Goal: Obtain resource: Download file/media

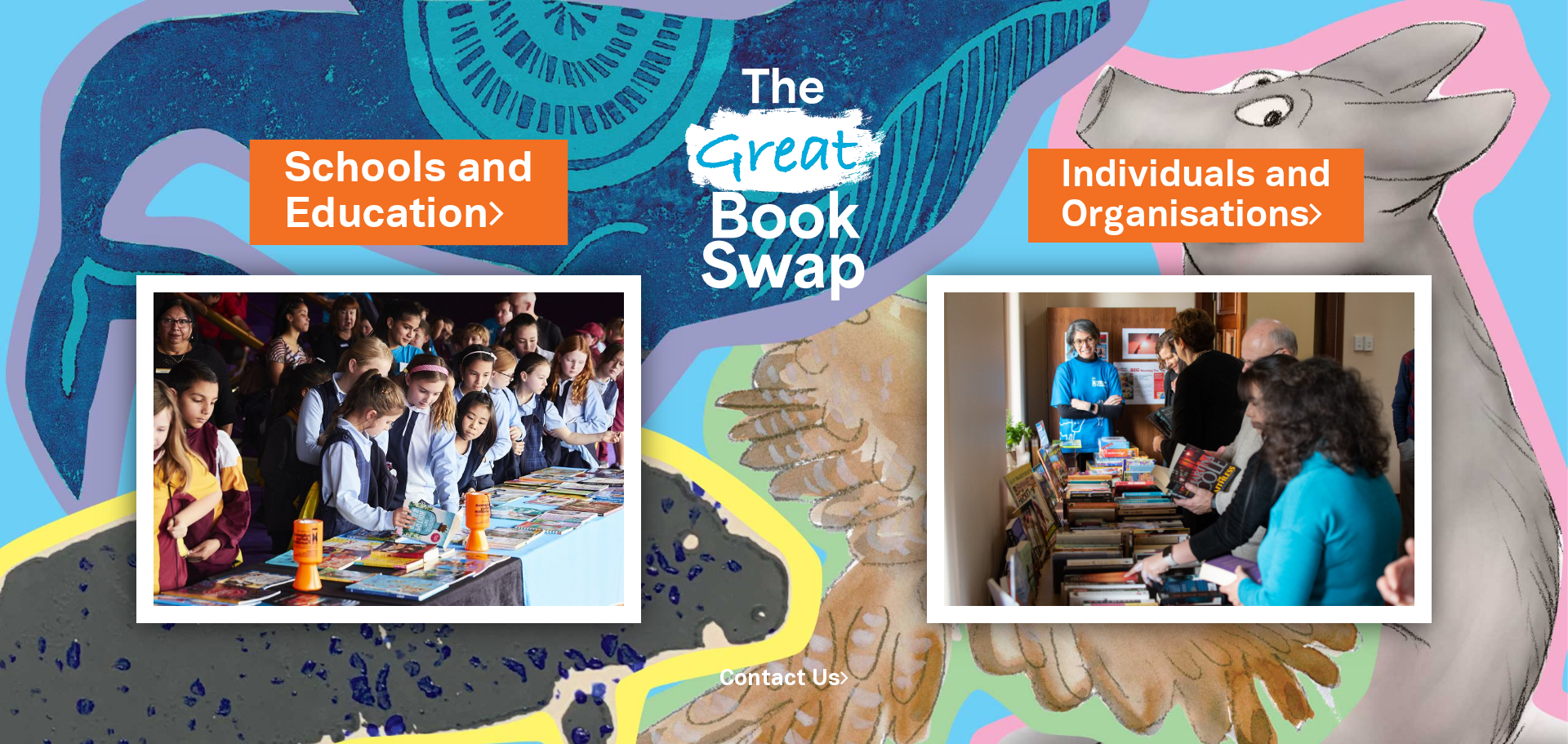
click at [436, 158] on link "Schools and Education" at bounding box center [409, 191] width 250 height 103
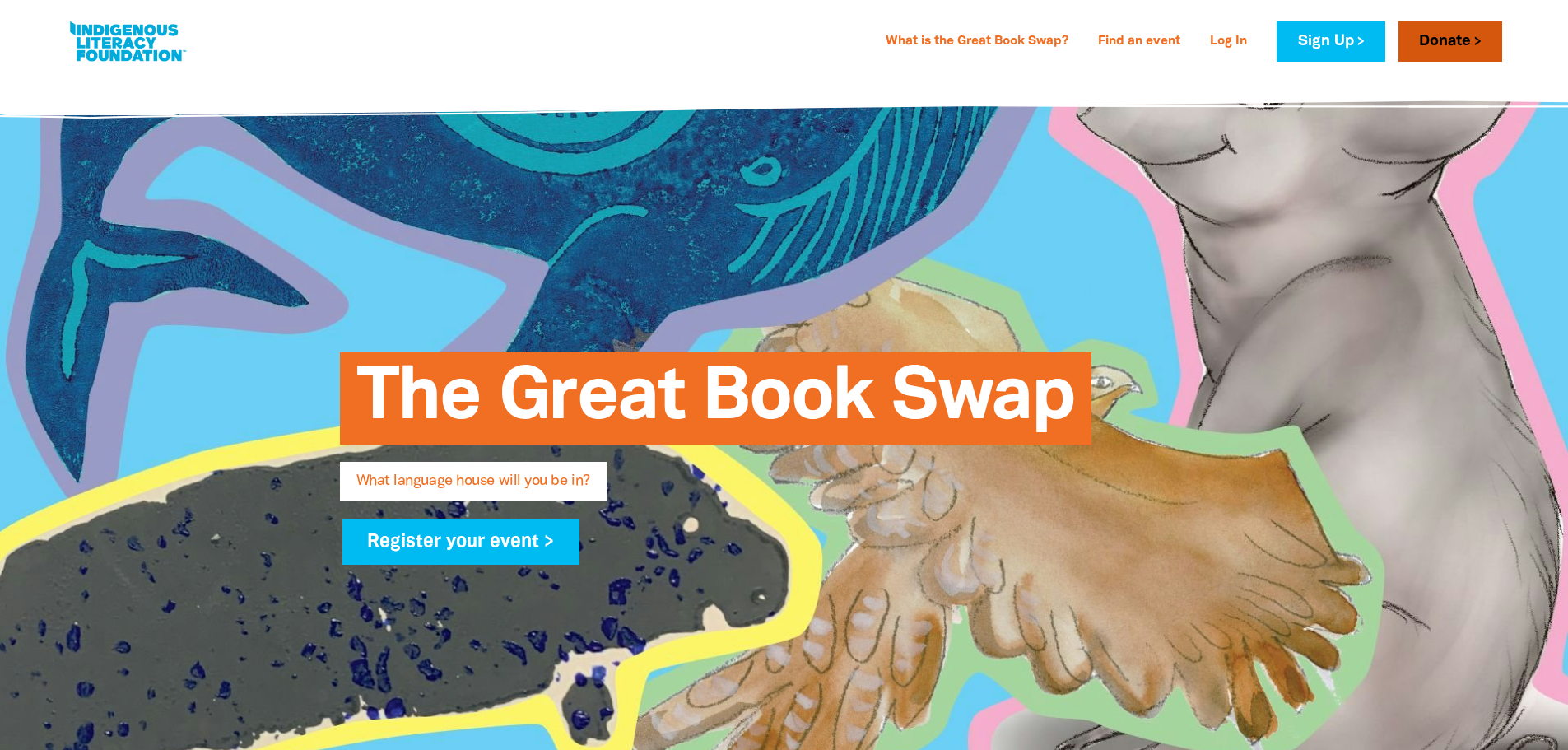
type input "[PERSON_NAME]"
type input "Davidson"
type input "[PERSON_NAME][EMAIL_ADDRESS][PERSON_NAME][PERSON_NAME][DOMAIN_NAME]"
type input "The [PERSON_NAME][GEOGRAPHIC_DATA]"
select select "k12"
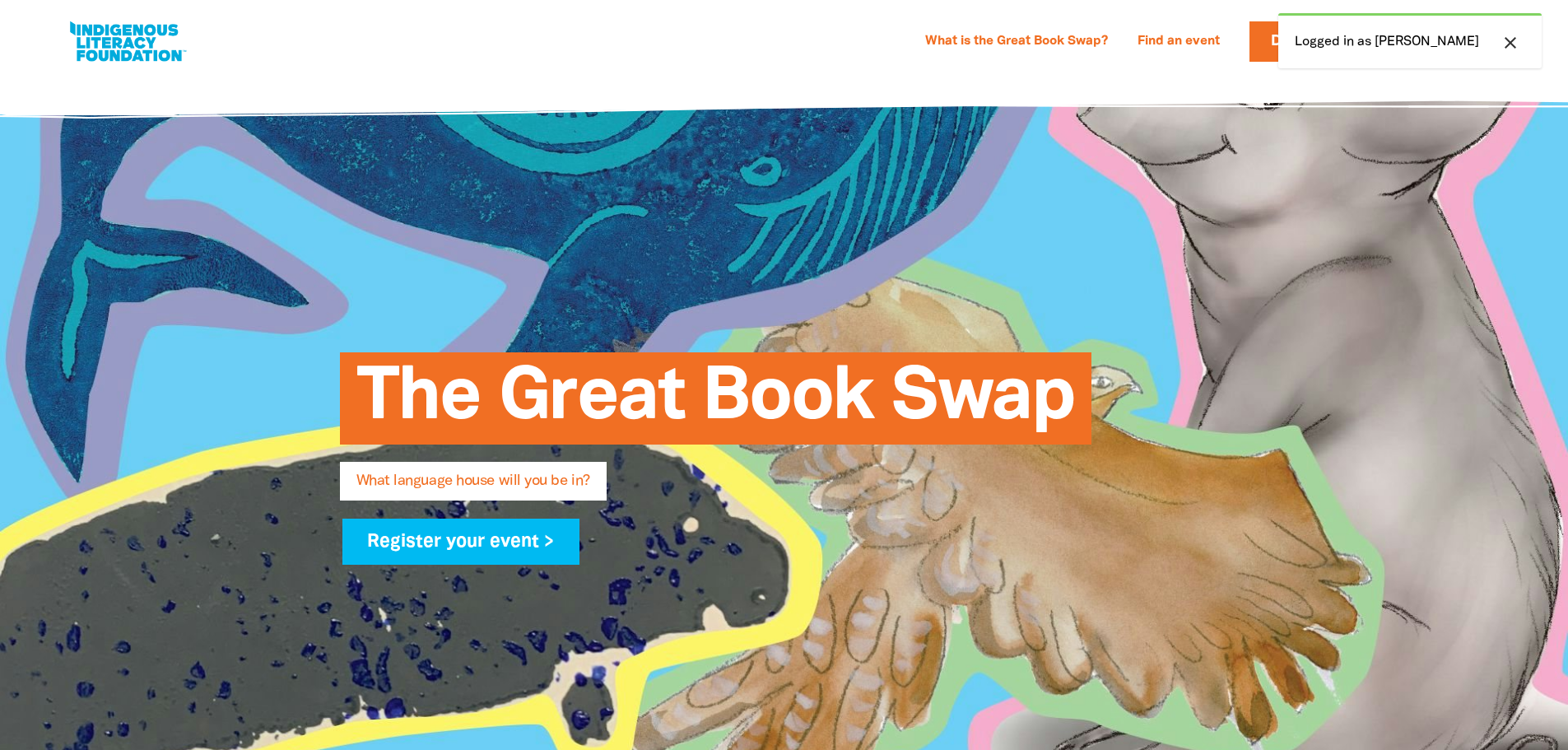
drag, startPoint x: 1129, startPoint y: 223, endPoint x: 1123, endPoint y: 206, distance: 18.0
click at [1125, 223] on div "The Great Book Swap What language house will you be in? Register your event >" at bounding box center [784, 450] width 988 height 752
click at [1110, 74] on div "What is the Great Book Swap? Find an event Log In Sign Up Donate [PERSON_NAME] …" at bounding box center [784, 37] width 1568 height 74
click at [1516, 47] on icon "close" at bounding box center [1510, 42] width 19 height 19
click at [1354, 34] on link "Donate" at bounding box center [1301, 41] width 104 height 40
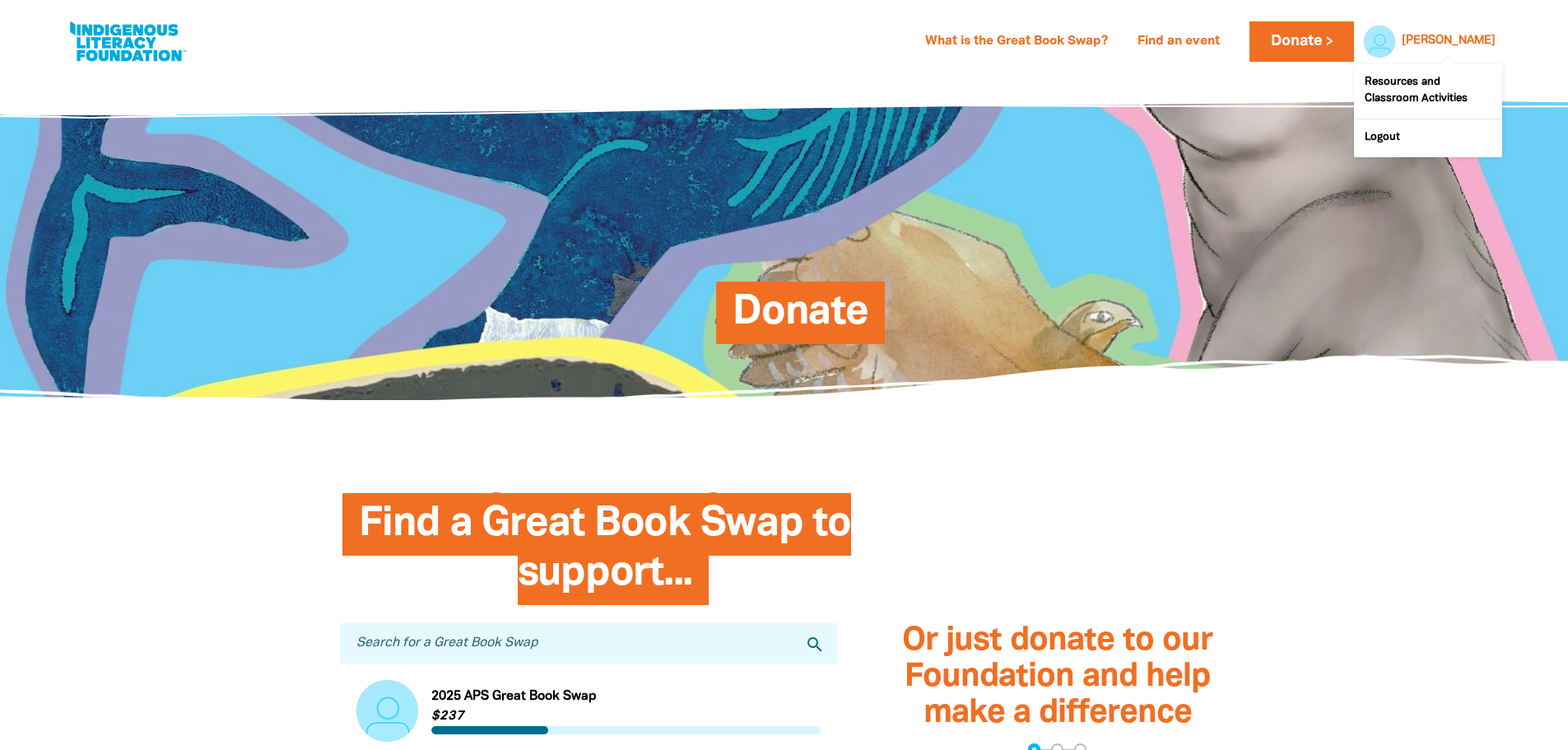
click at [1461, 28] on div "[PERSON_NAME]" at bounding box center [1449, 40] width 107 height 25
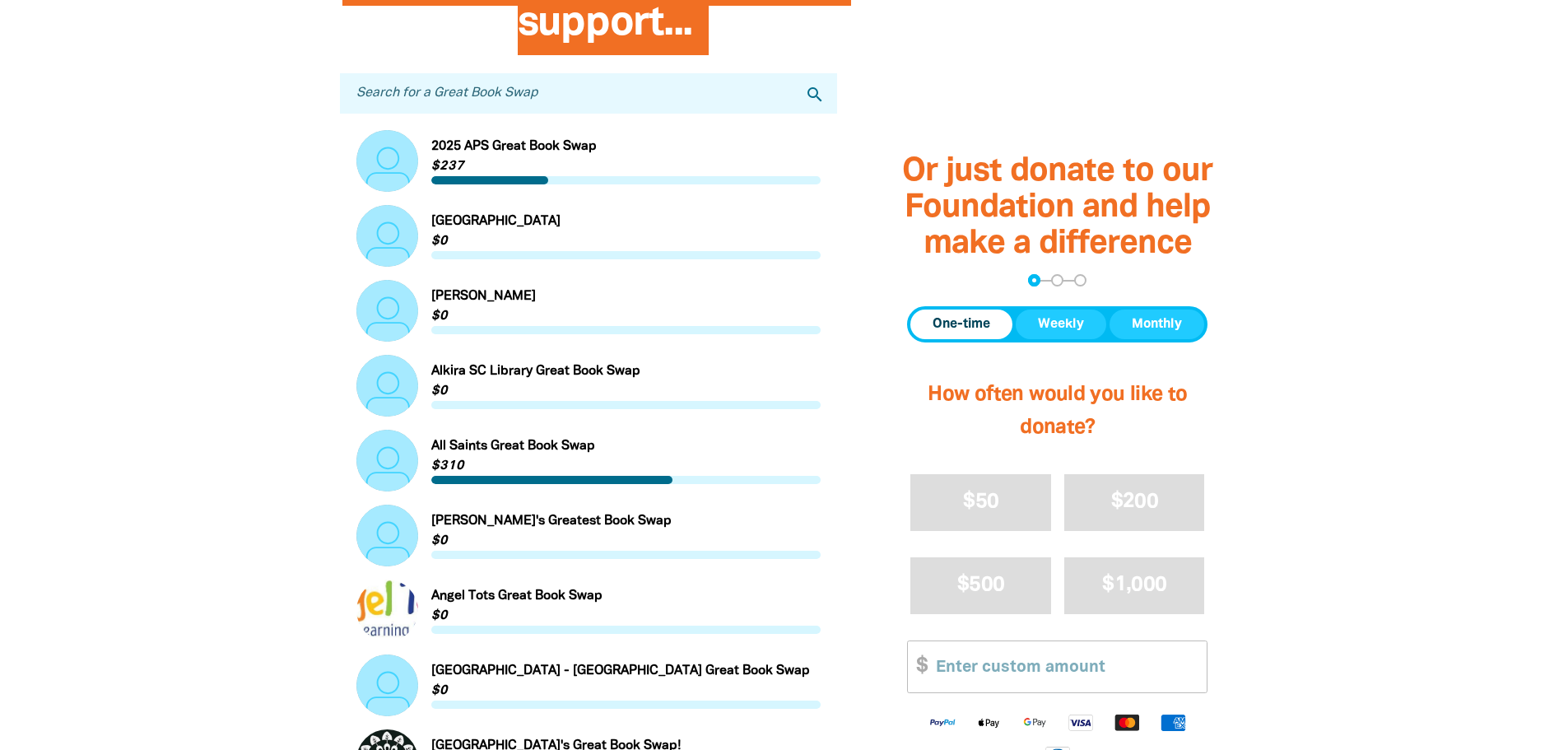
scroll to position [412, 0]
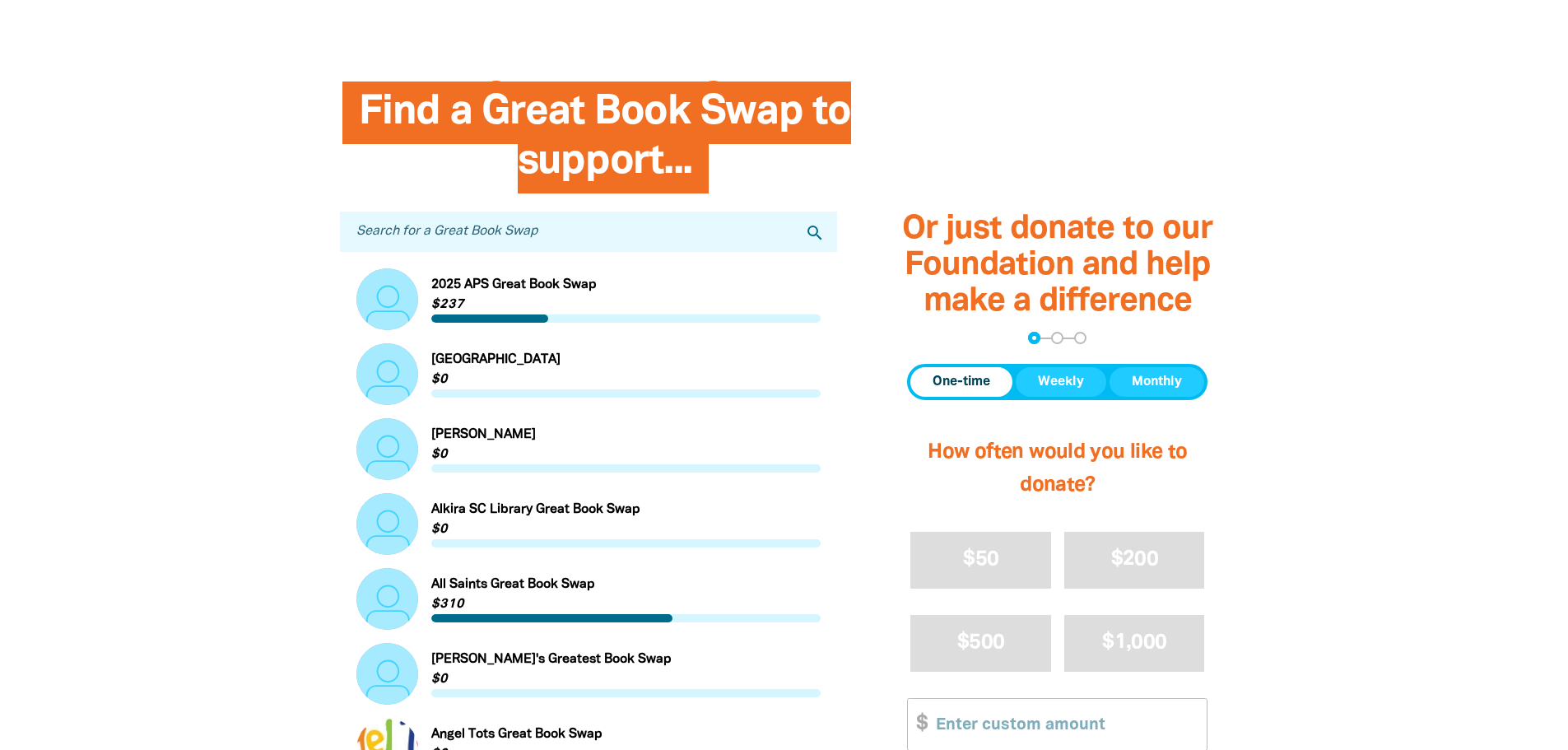
click at [483, 240] on input "Search for a Great Book Swap" at bounding box center [589, 232] width 498 height 40
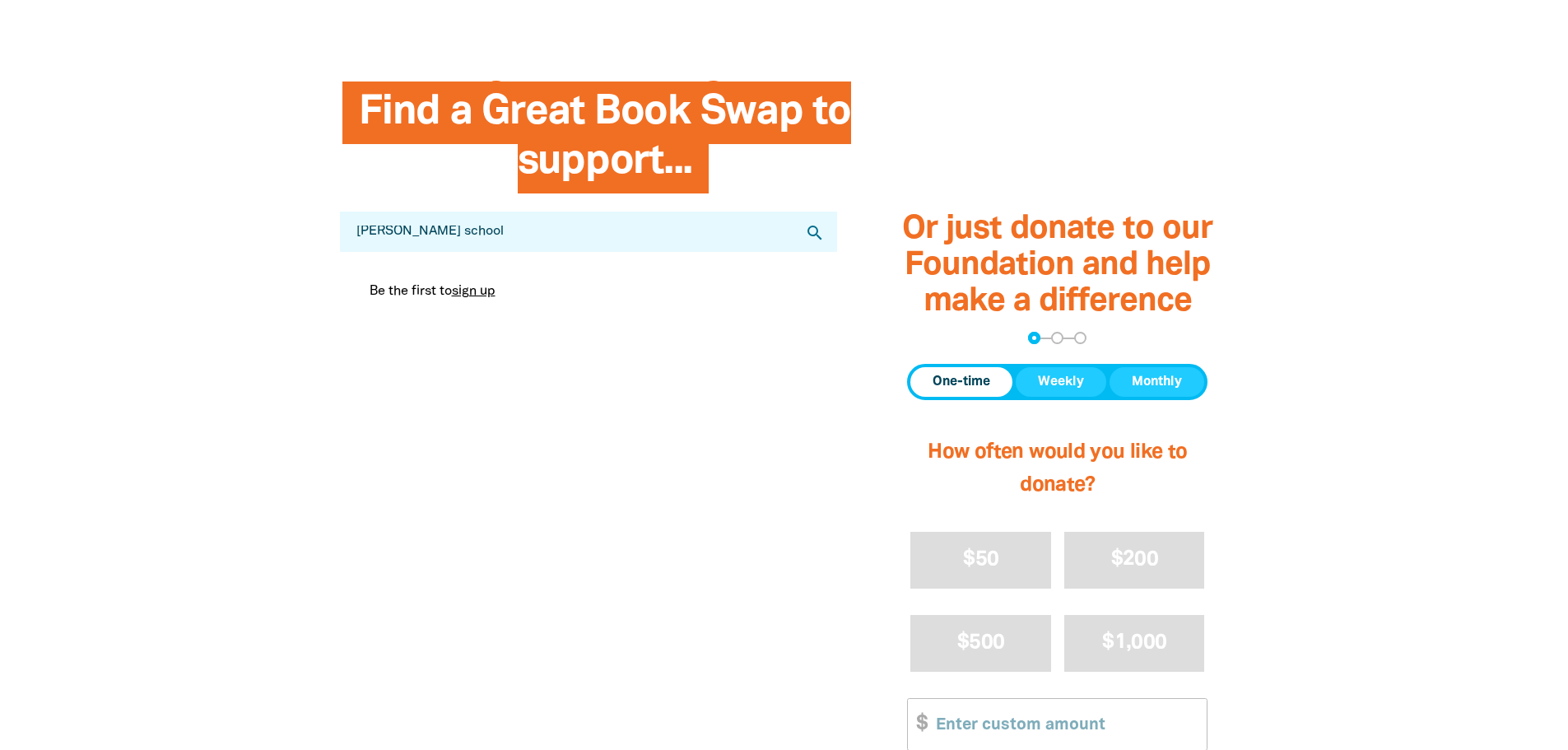
drag, startPoint x: 501, startPoint y: 236, endPoint x: 271, endPoint y: 248, distance: 230.3
click at [271, 248] on section "Find a Great Book Swap to support... Search for a Great Book Swap [PERSON_NAME]…" at bounding box center [784, 512] width 1568 height 915
type input "[PERSON_NAME] library"
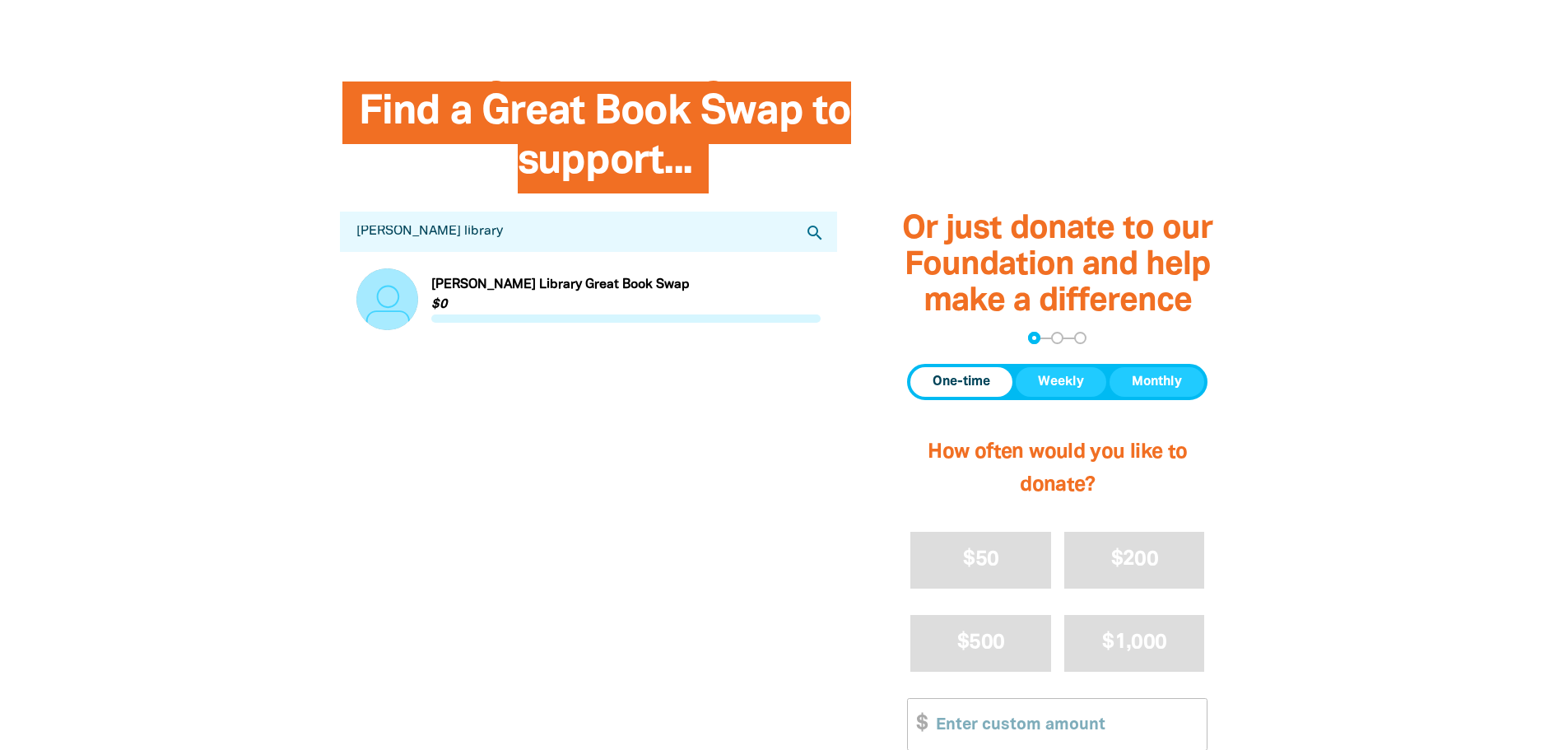
click at [469, 290] on link "Link to [PERSON_NAME][GEOGRAPHIC_DATA] Great Book Swap" at bounding box center [589, 299] width 465 height 62
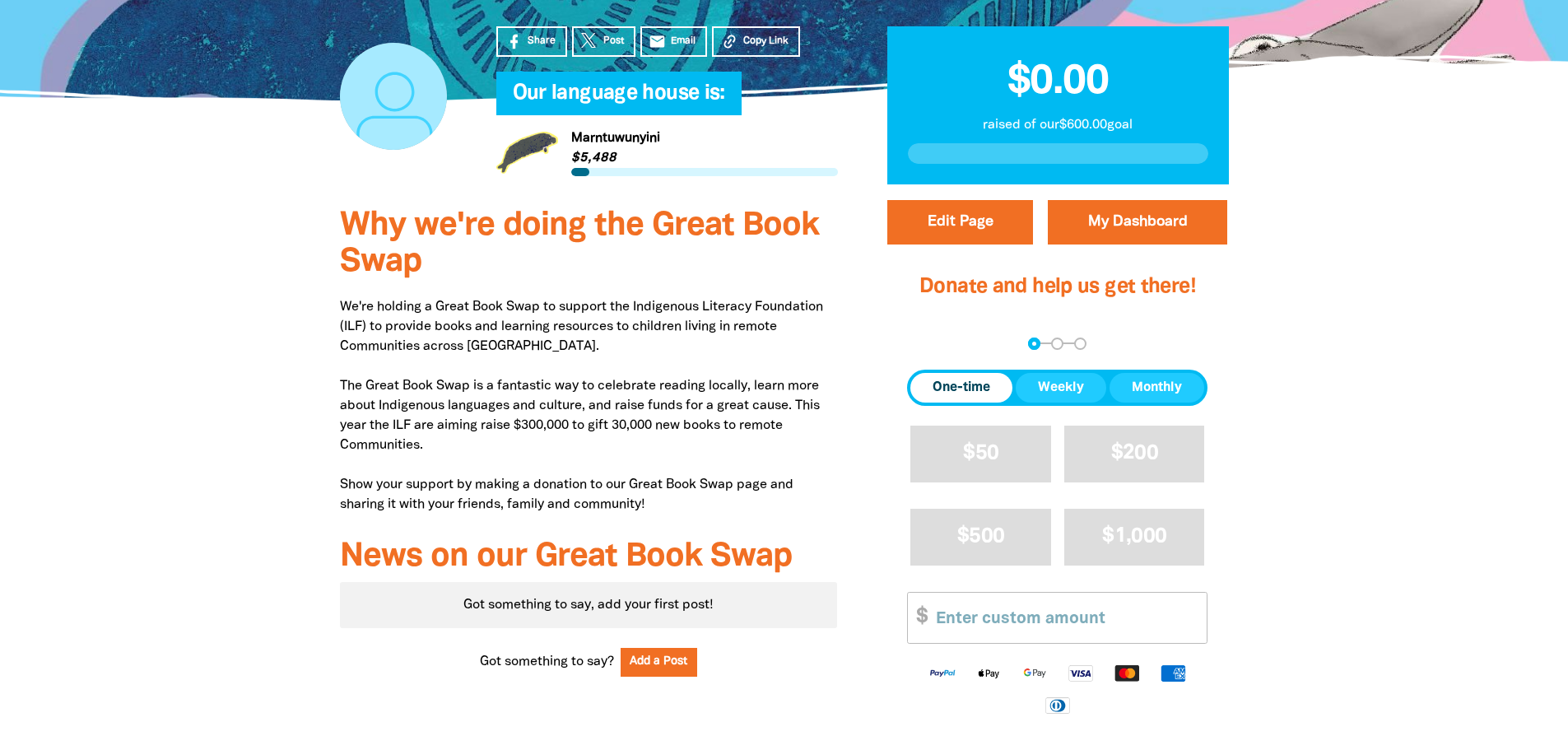
scroll to position [412, 0]
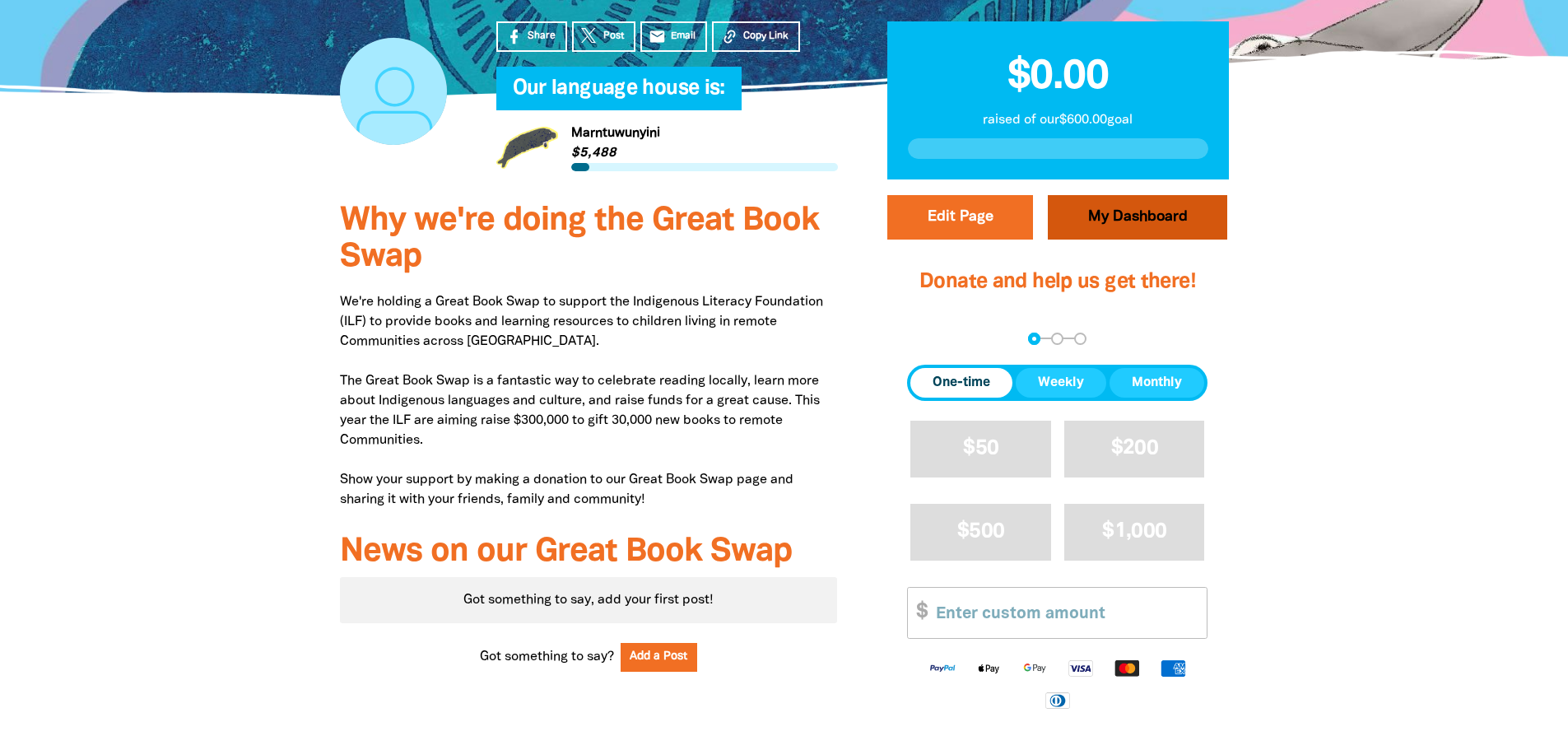
click at [1181, 217] on link "My Dashboard" at bounding box center [1137, 217] width 179 height 44
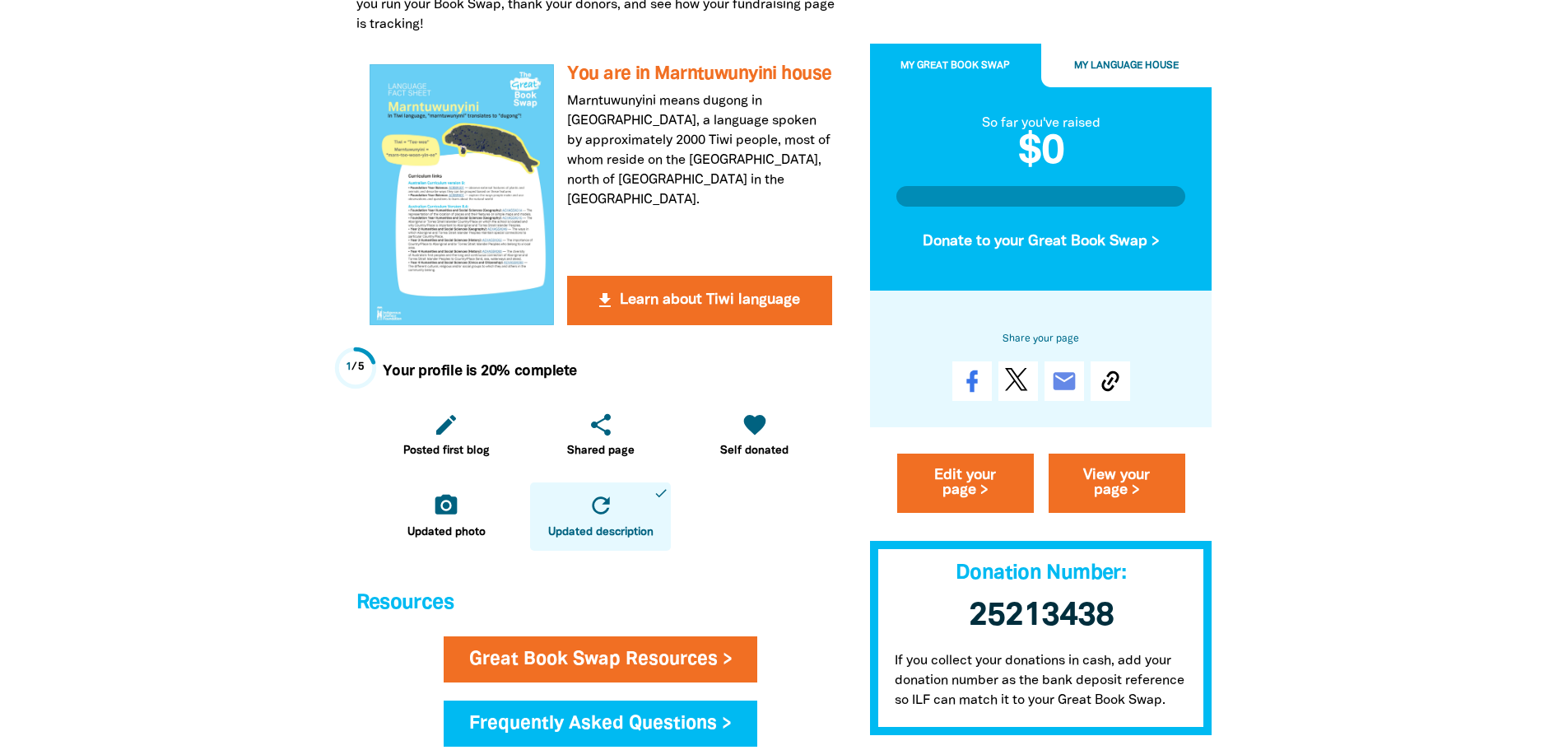
scroll to position [412, 0]
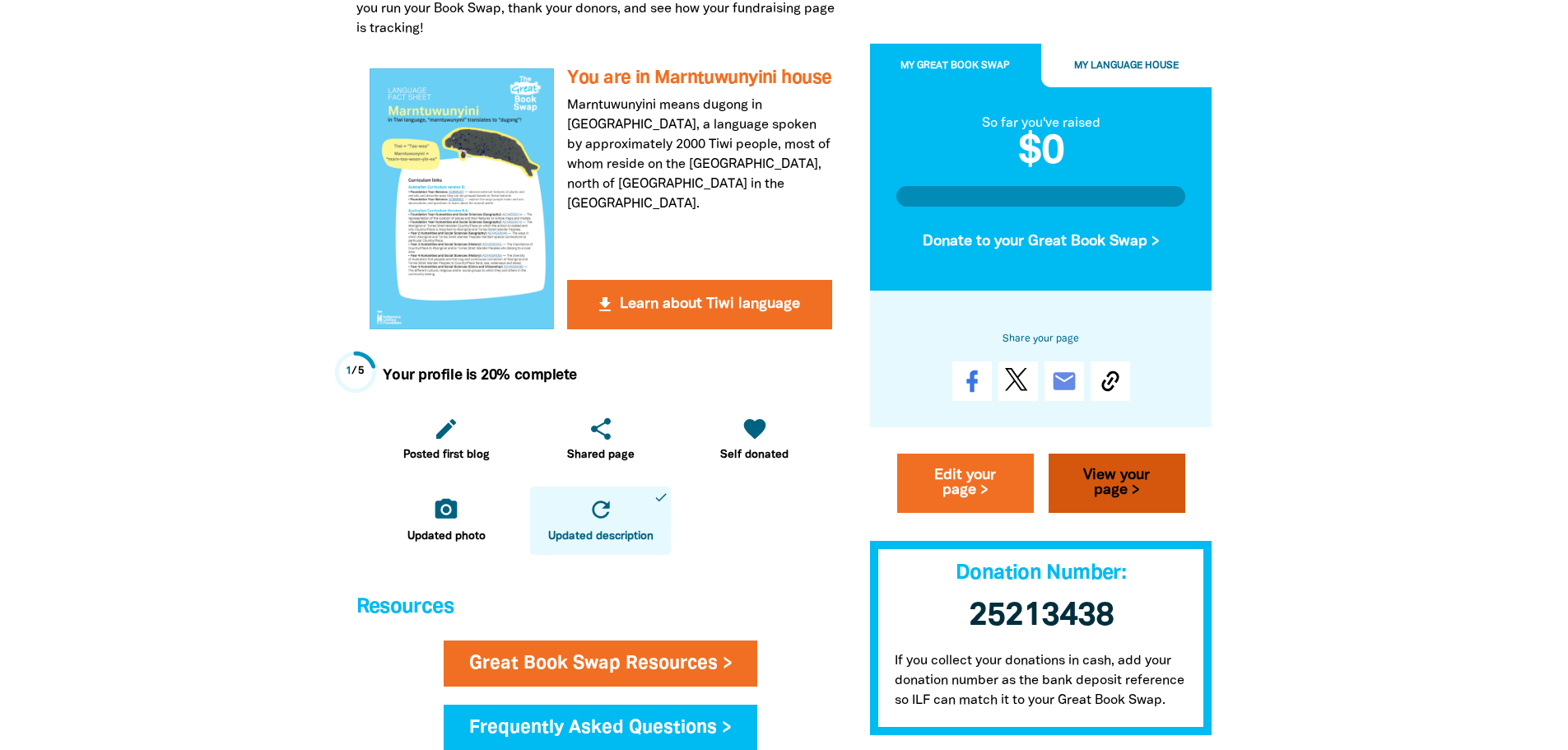
click at [1116, 474] on link "View your page >" at bounding box center [1117, 483] width 137 height 59
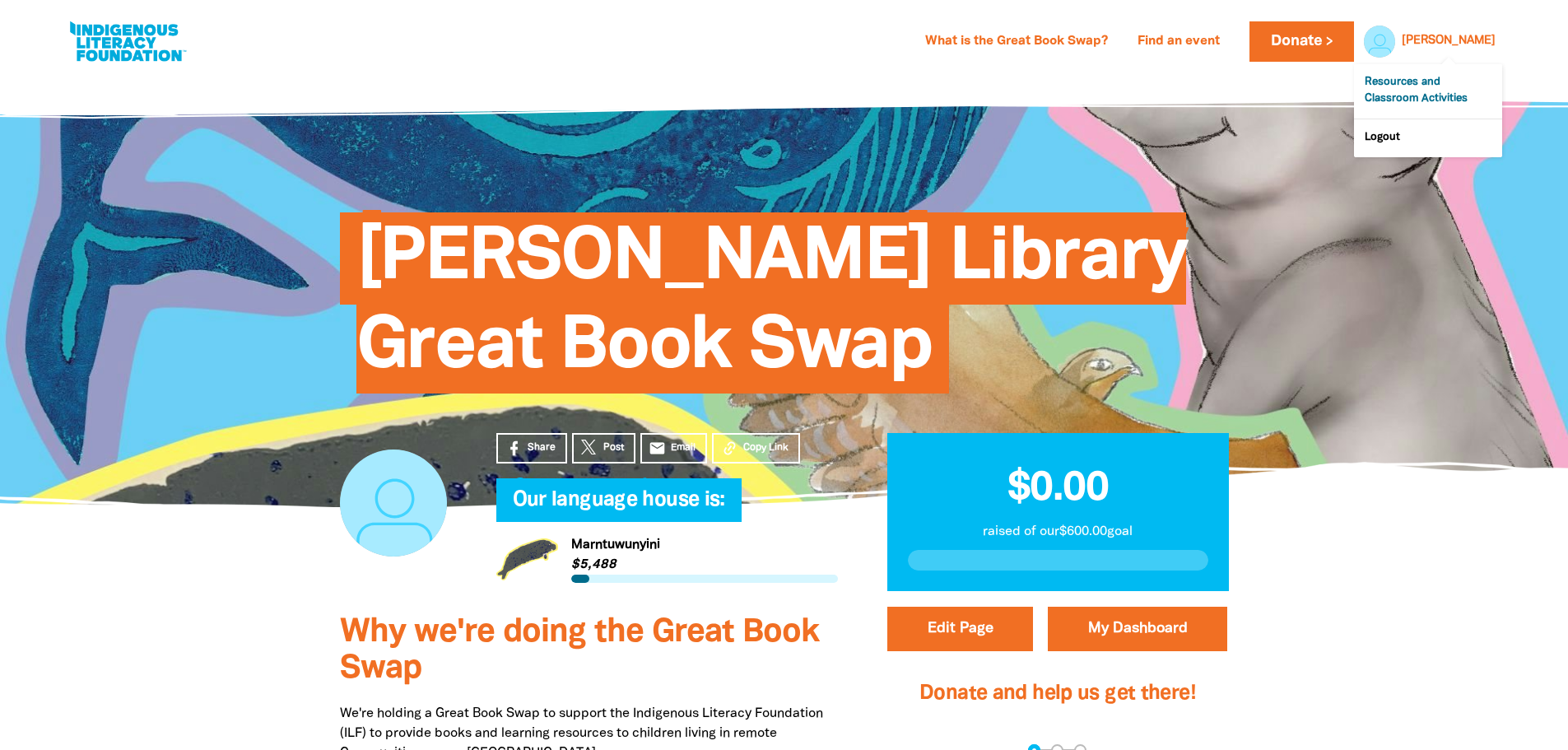
click at [1446, 79] on link "Resources and Classroom Activities" at bounding box center [1427, 91] width 148 height 54
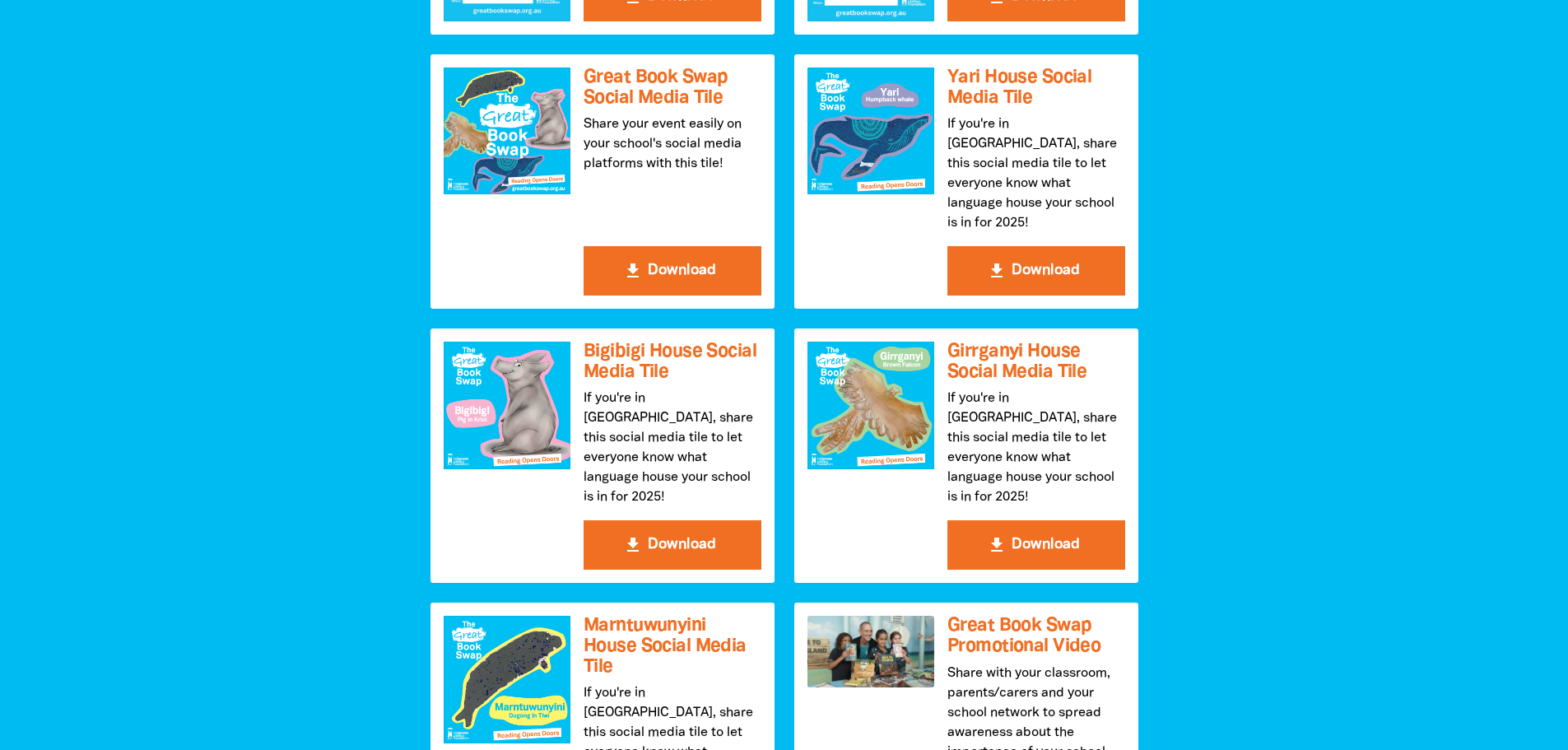
scroll to position [1976, 0]
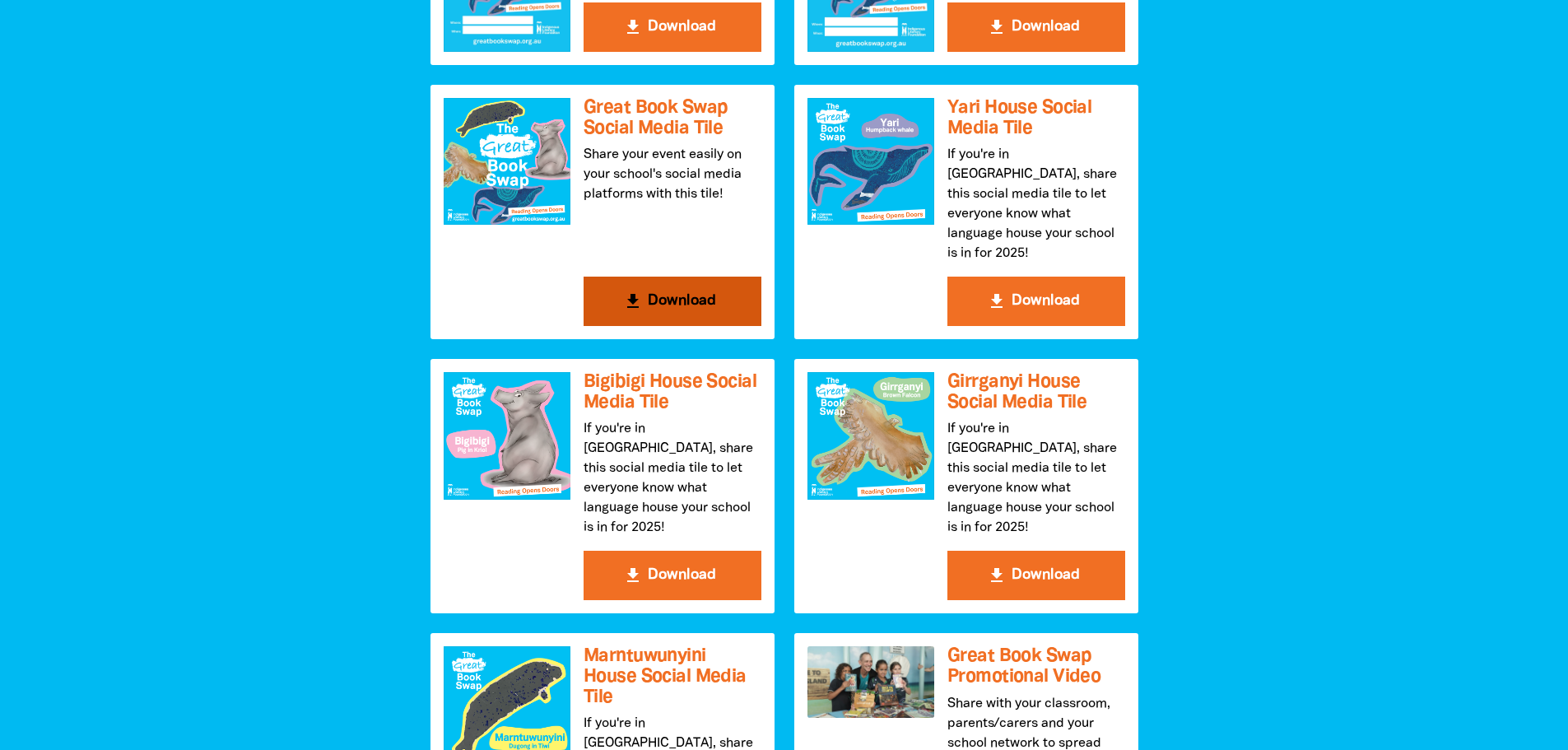
click at [645, 281] on button "get_app Download" at bounding box center [672, 301] width 177 height 50
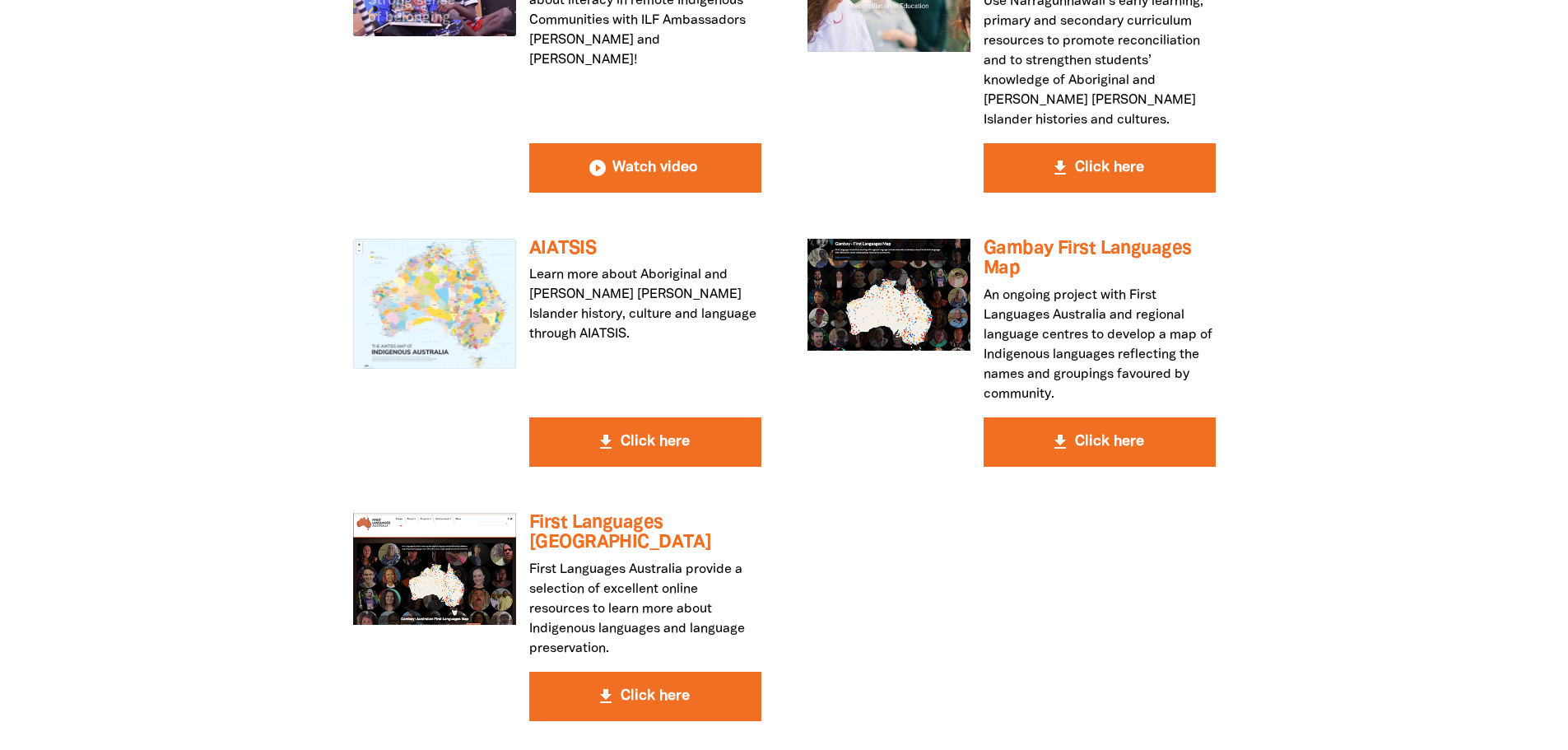
scroll to position [4610, 0]
